Goal: Find specific page/section: Find specific page/section

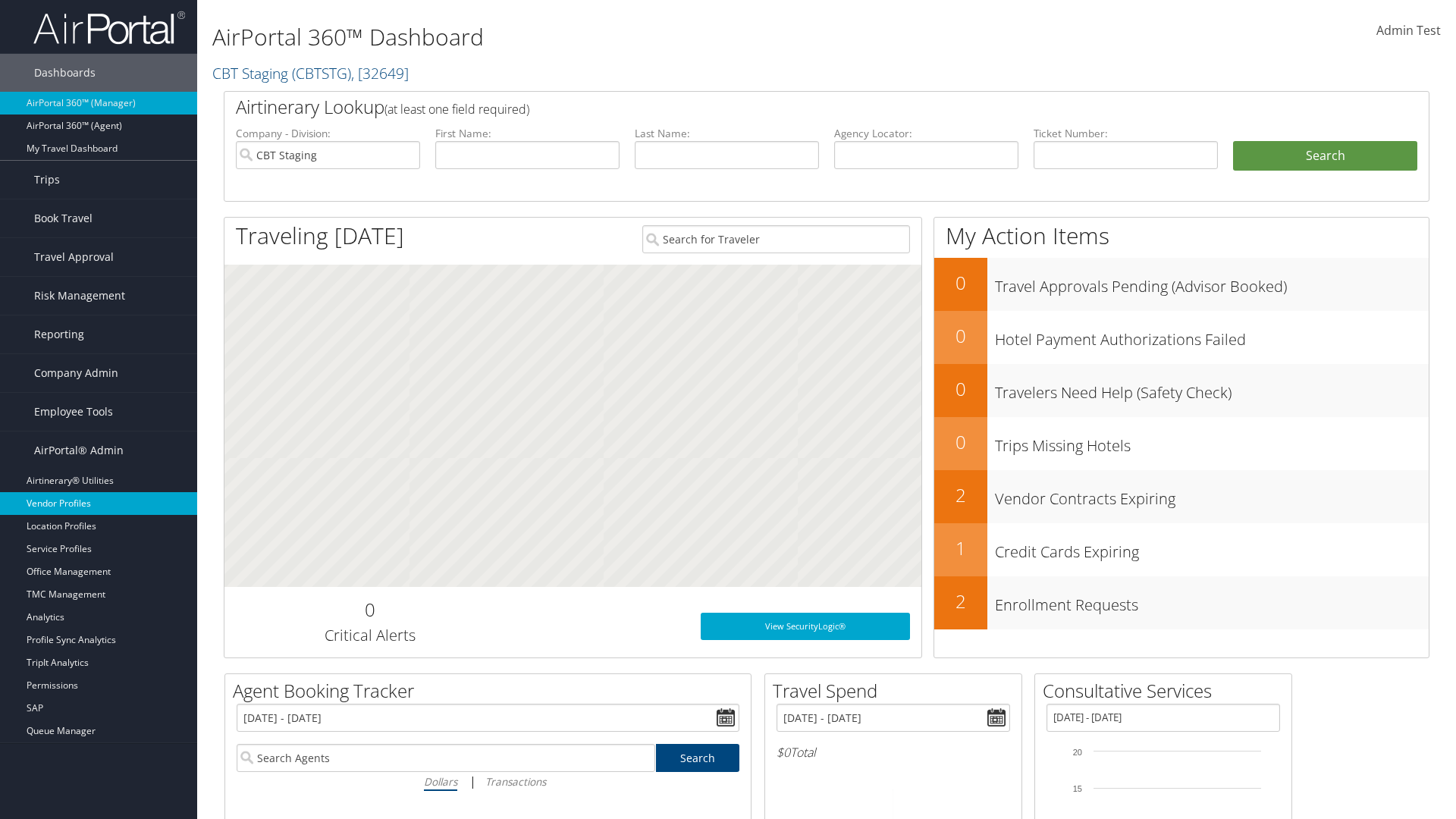
click at [98, 504] on link "Vendor Profiles" at bounding box center [98, 503] width 197 height 23
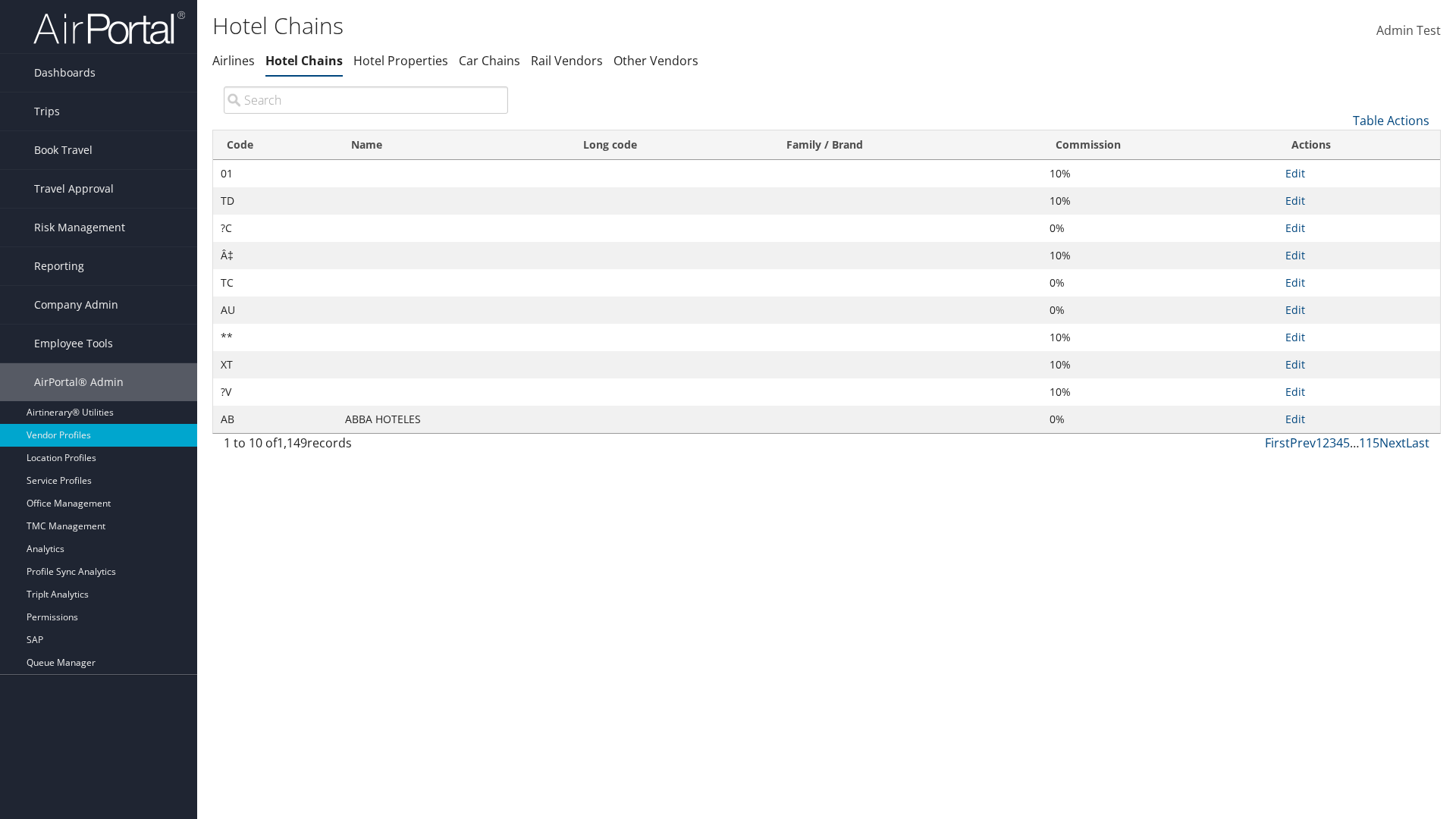
click at [1160, 145] on th "Commission" at bounding box center [1160, 145] width 236 height 30
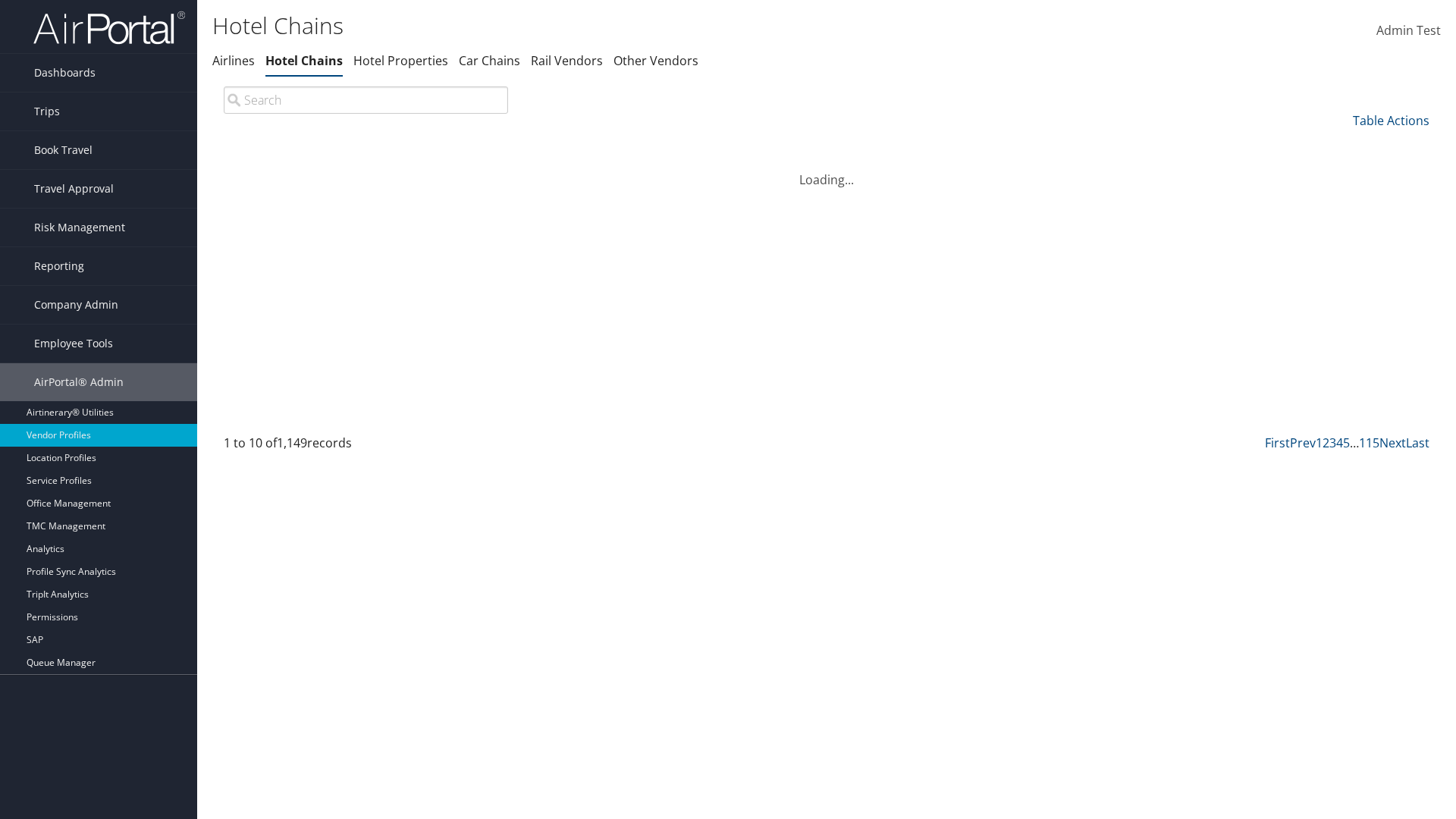
click at [453, 145] on th "Name" at bounding box center [453, 145] width 232 height 30
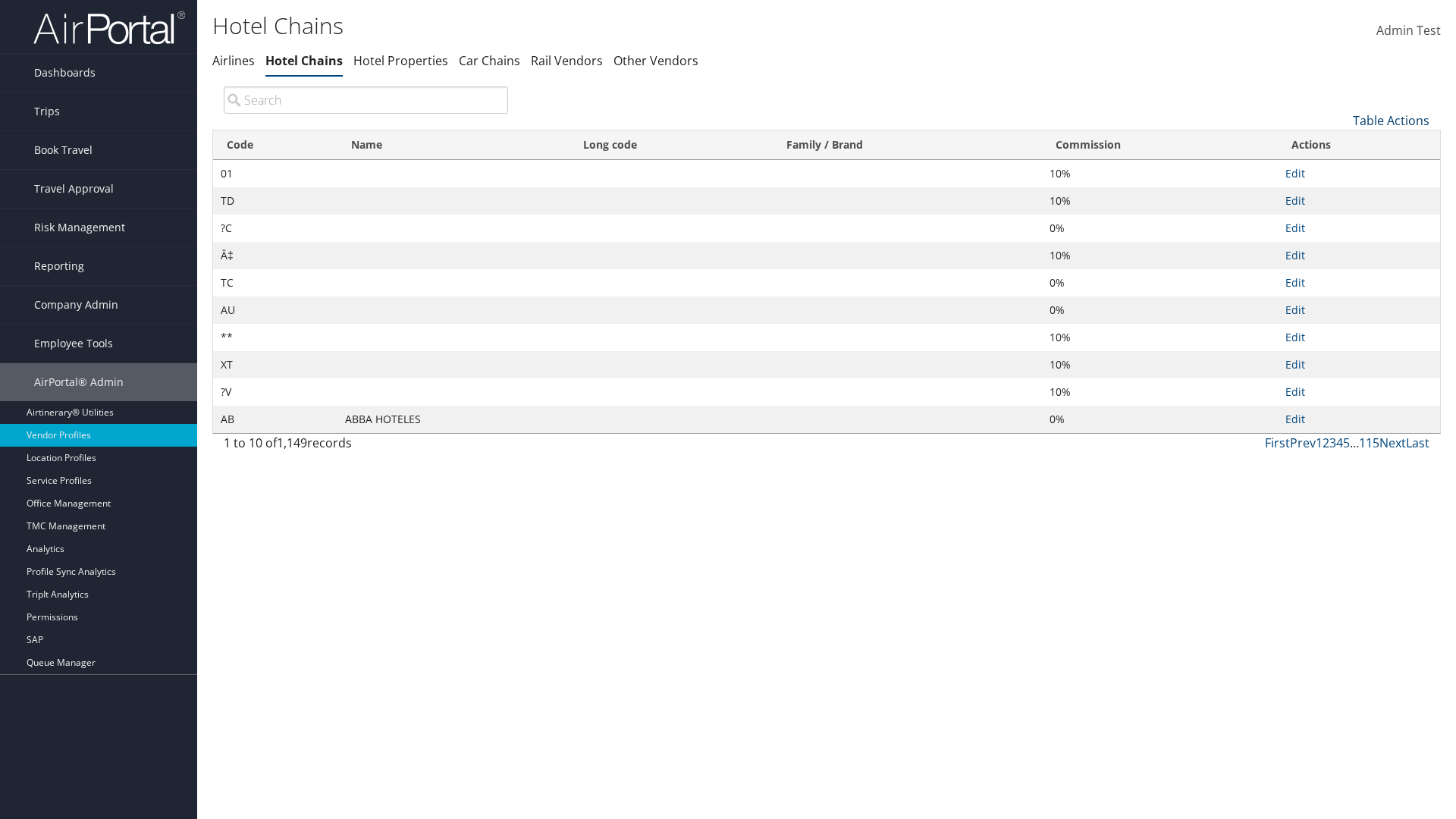
click at [453, 145] on th "Name" at bounding box center [453, 145] width 232 height 30
click at [1390, 120] on link "Table Actions" at bounding box center [1390, 121] width 77 height 17
